Goal: Find specific page/section: Find specific page/section

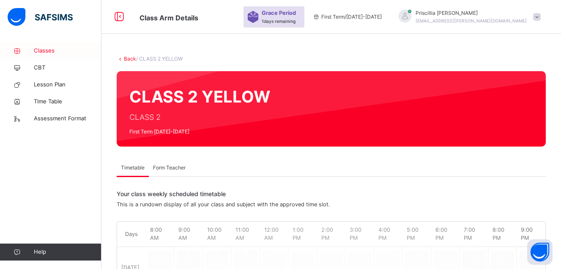
click at [44, 47] on span "Classes" at bounding box center [68, 51] width 68 height 8
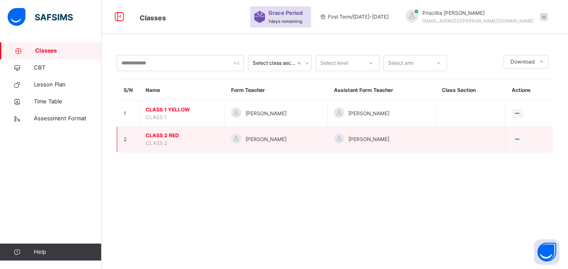
click at [159, 135] on span "CLASS 2 RED" at bounding box center [181, 136] width 72 height 8
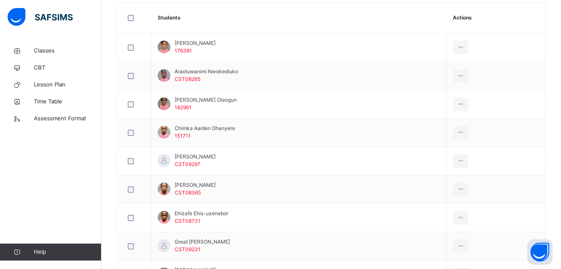
scroll to position [254, 0]
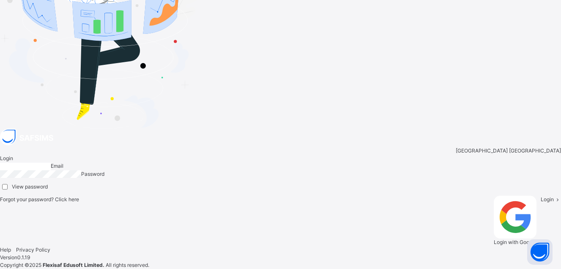
type input "**********"
